Goal: Information Seeking & Learning: Learn about a topic

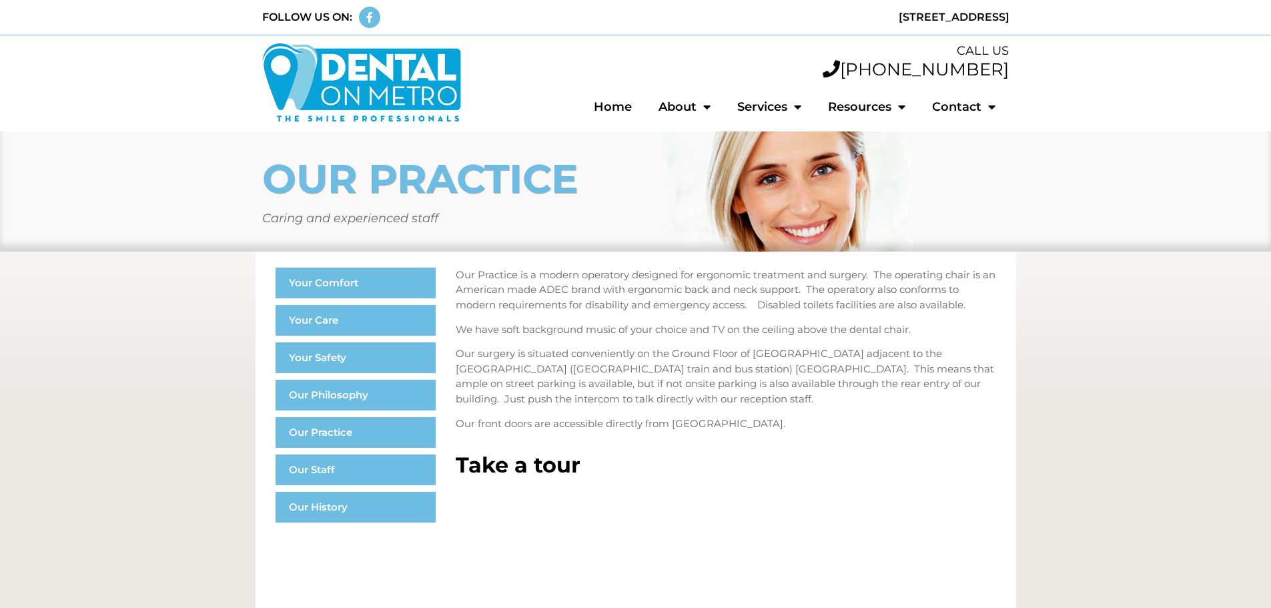
scroll to position [907, 0]
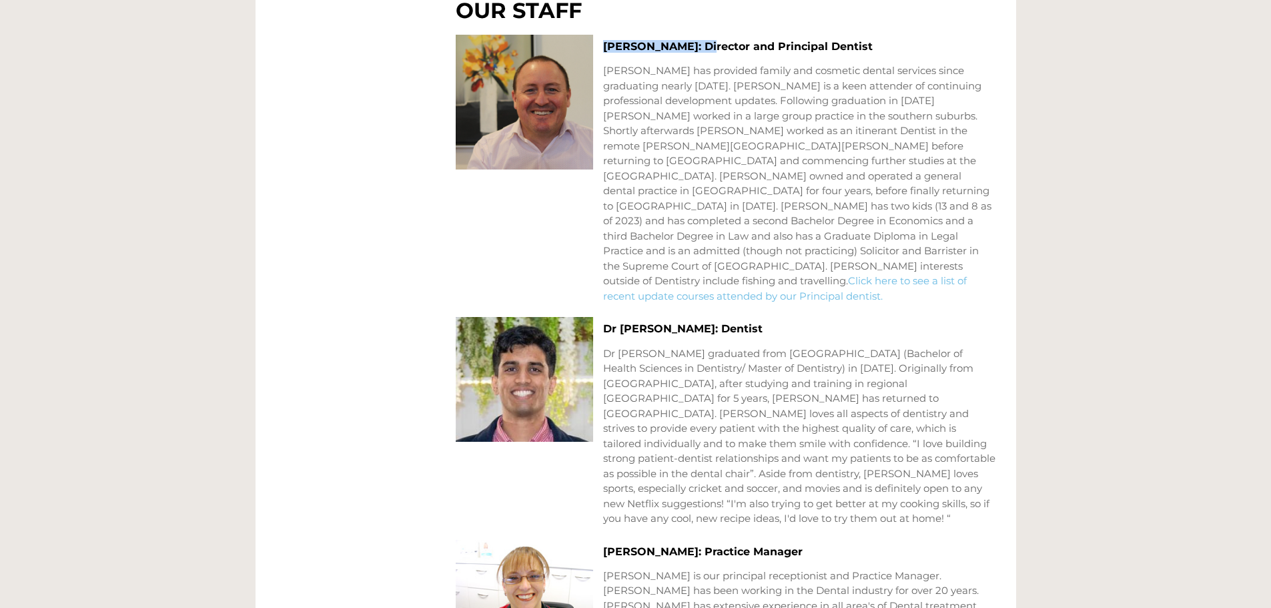
click at [814, 107] on p "Dr Peter Bertossa has provided family and cosmetic dental services since gradua…" at bounding box center [799, 183] width 393 height 240
click at [959, 229] on p "Dr Peter Bertossa has provided family and cosmetic dental services since gradua…" at bounding box center [799, 183] width 393 height 240
drag, startPoint x: 773, startPoint y: 233, endPoint x: 879, endPoint y: 240, distance: 105.7
click at [879, 240] on p "Dr Peter Bertossa has provided family and cosmetic dental services since gradua…" at bounding box center [799, 183] width 393 height 240
copy p "Solicitor and Barrister"
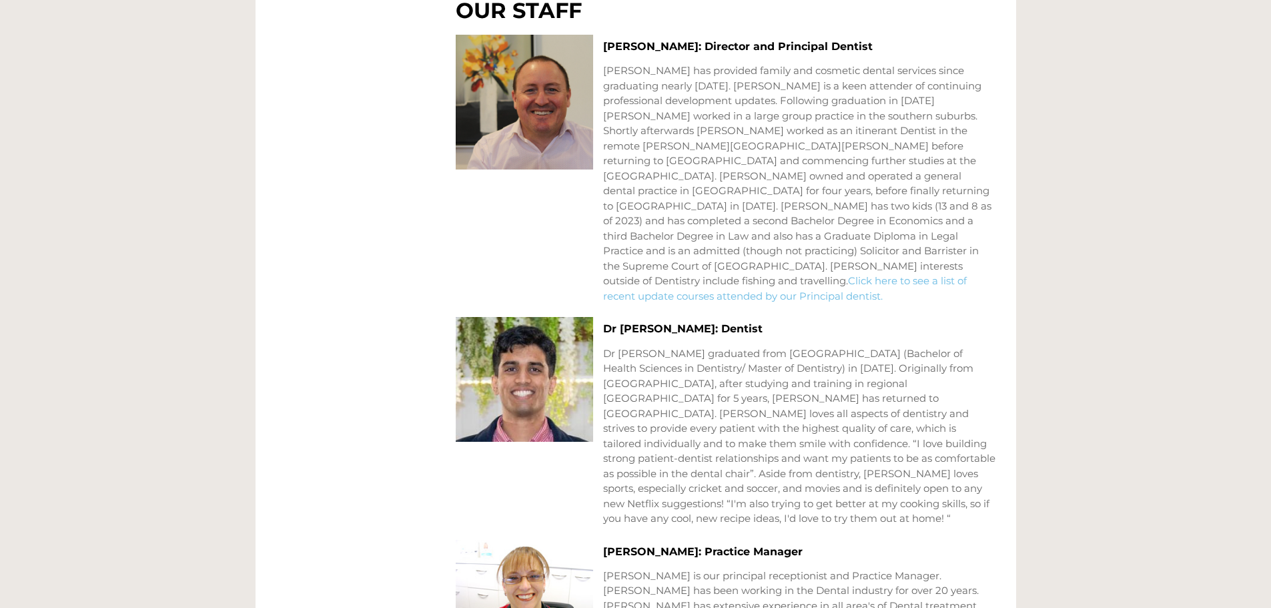
drag, startPoint x: 816, startPoint y: 376, endPoint x: 815, endPoint y: 340, distance: 36.1
click at [816, 376] on p "Dr Arjun Nagasandra graduated from La Trobe University (Bachelor of Health Scie…" at bounding box center [799, 436] width 393 height 180
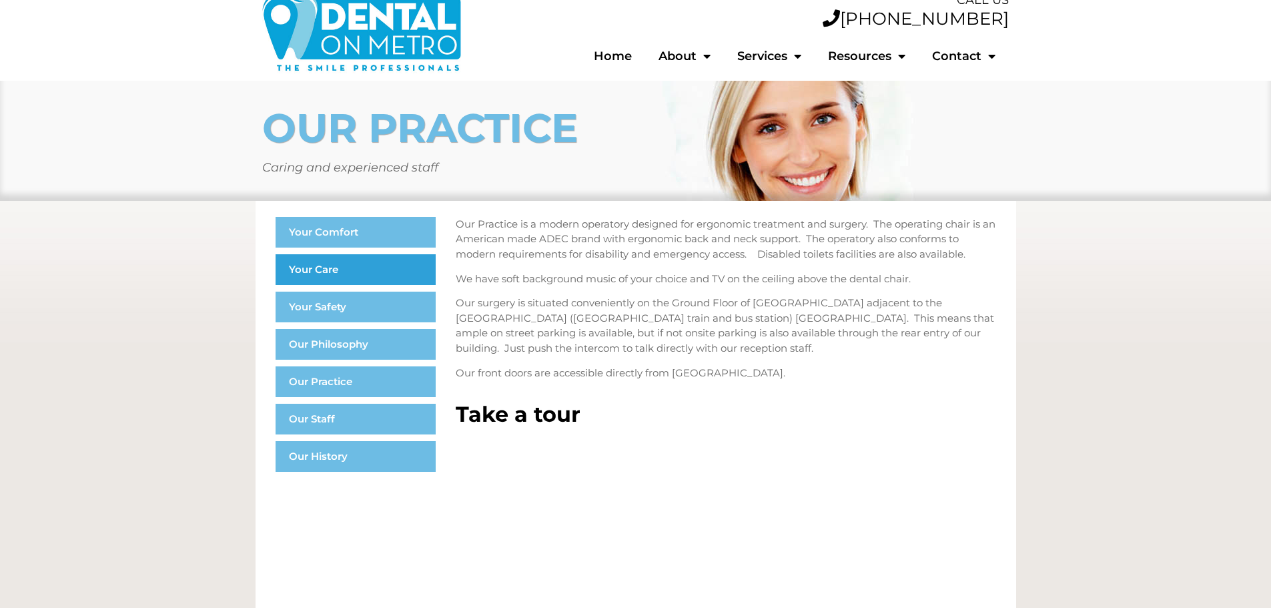
scroll to position [0, 0]
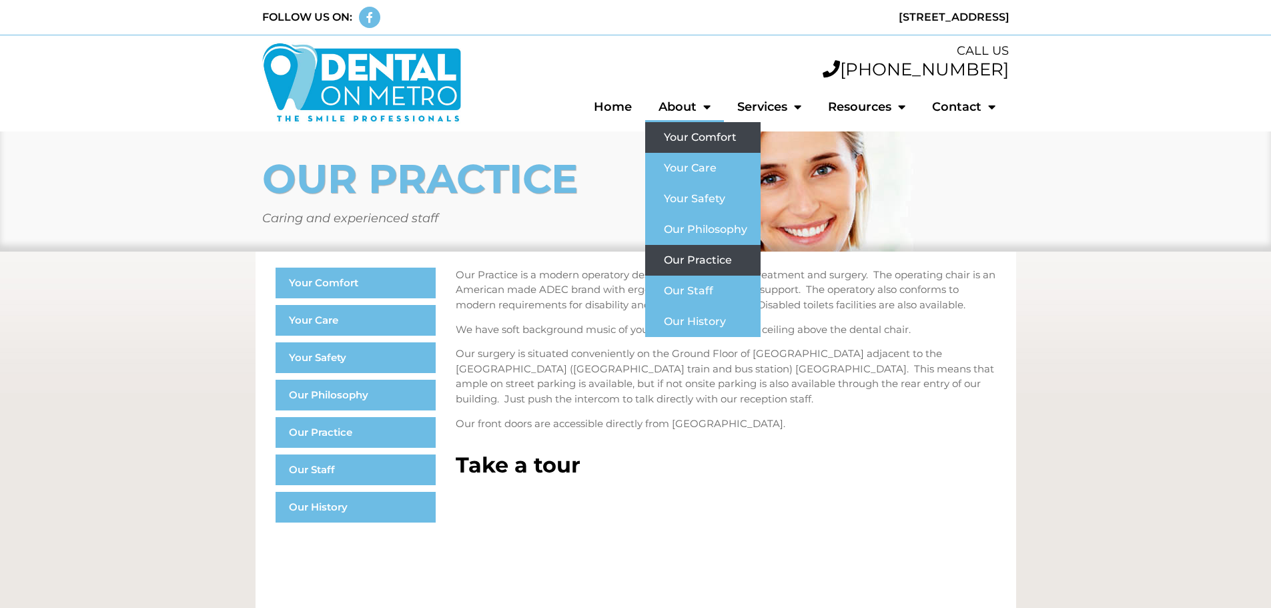
click at [687, 133] on link "Your Comfort" at bounding box center [702, 137] width 115 height 31
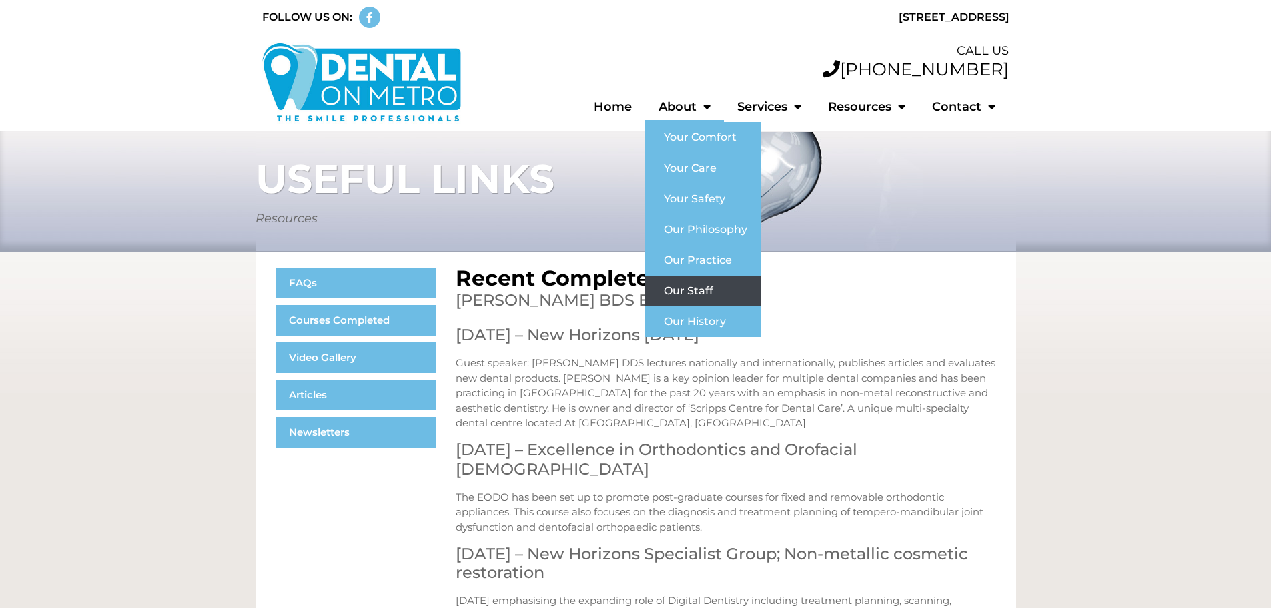
drag, startPoint x: 693, startPoint y: 288, endPoint x: 678, endPoint y: 254, distance: 37.3
click at [693, 288] on link "Our Staff" at bounding box center [702, 291] width 115 height 31
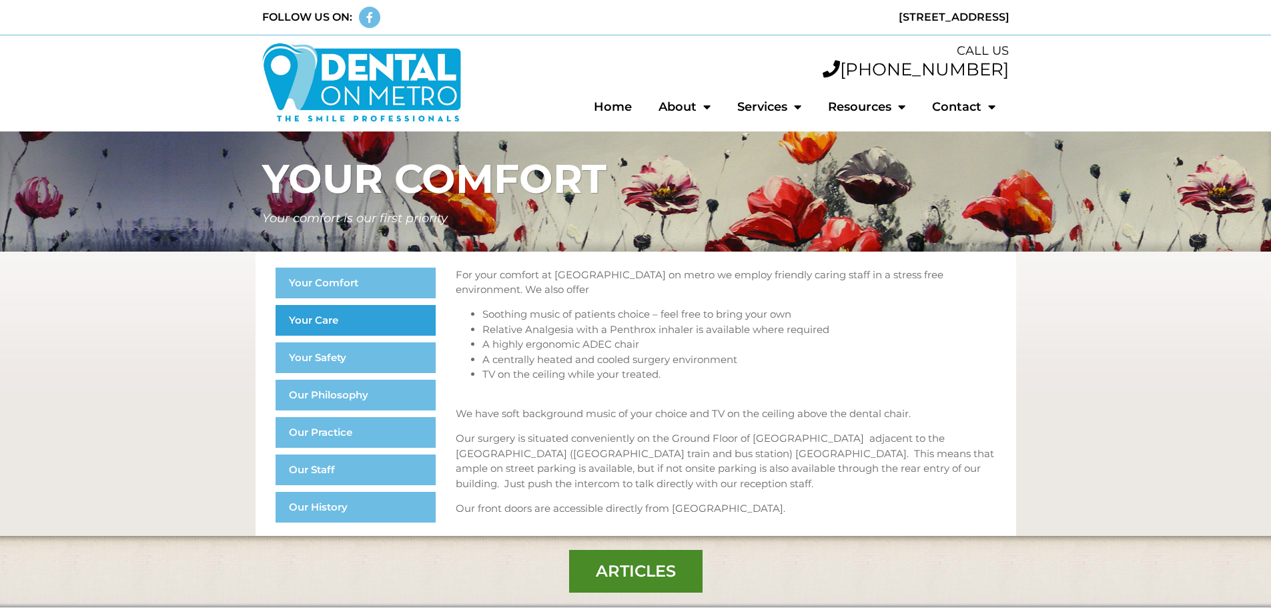
click at [343, 320] on link "Your Care" at bounding box center [356, 320] width 160 height 31
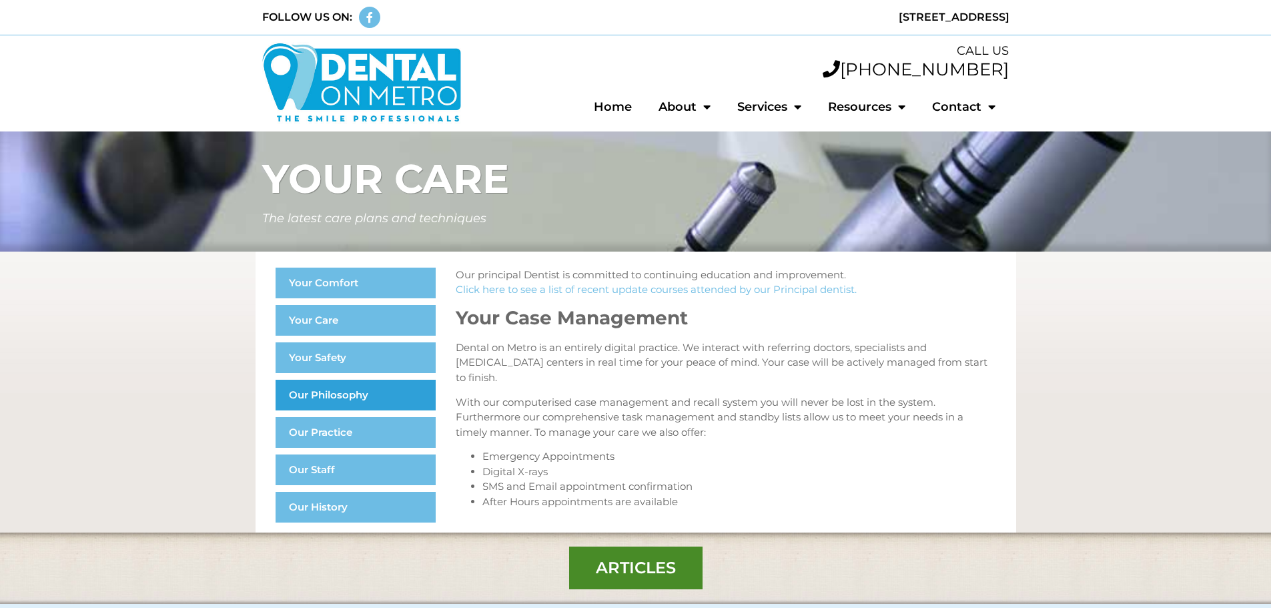
click at [397, 402] on link "Our Philosophy" at bounding box center [356, 395] width 160 height 31
